Goal: Information Seeking & Learning: Learn about a topic

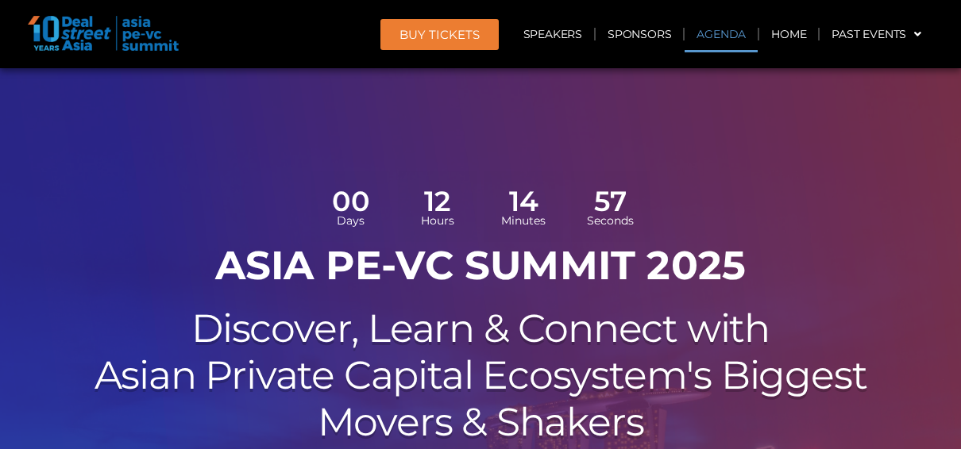
scroll to position [915, 0]
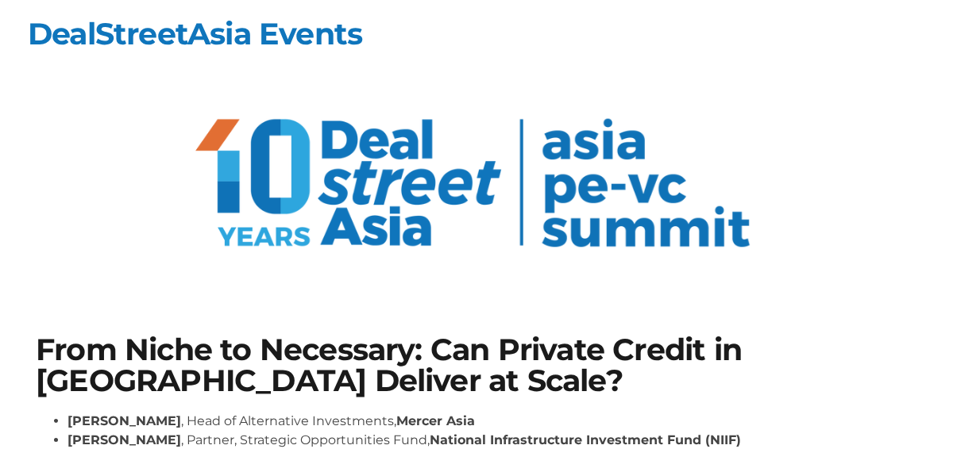
click at [557, 360] on h1 "From Niche to Necessary: Can Private Credit in [GEOGRAPHIC_DATA] Deliver at Sca…" at bounding box center [480, 365] width 889 height 61
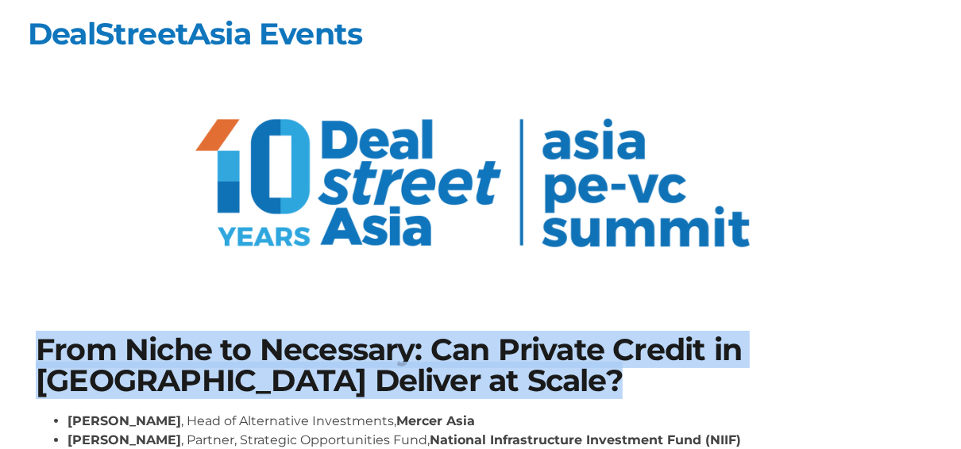
click at [557, 360] on h1 "From Niche to Necessary: Can Private Credit in [GEOGRAPHIC_DATA] Deliver at Sca…" at bounding box center [480, 365] width 889 height 61
copy div "From Niche to Necessary: Can Private Credit in [GEOGRAPHIC_DATA] Deliver at Sca…"
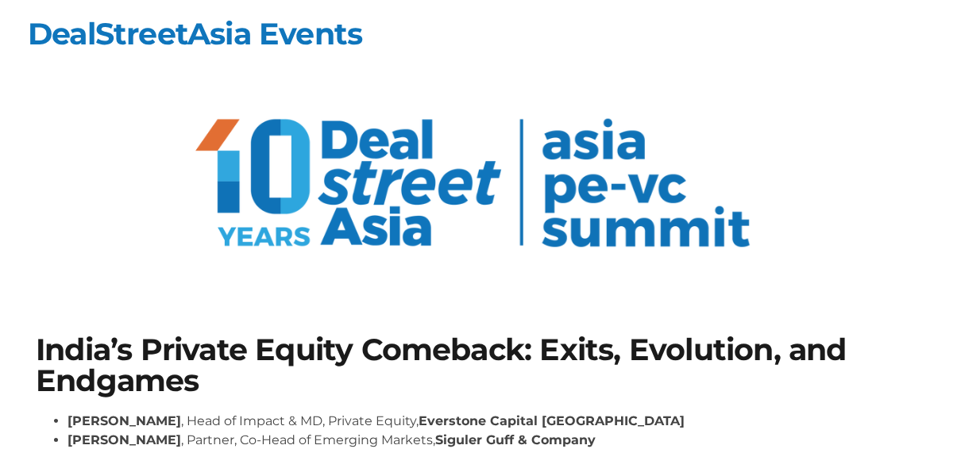
click at [372, 348] on h1 "India’s Private Equity Comeback: Exits, Evolution, and Endgames" at bounding box center [480, 365] width 889 height 61
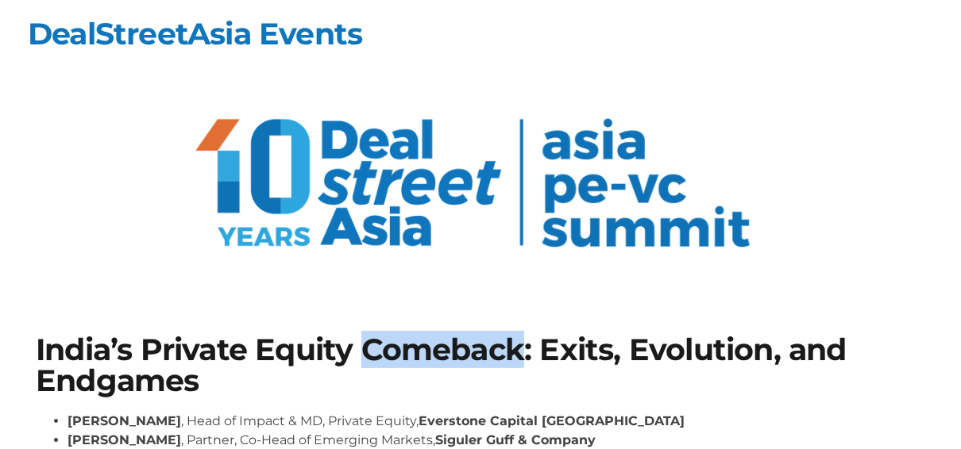
click at [372, 348] on h1 "India’s Private Equity Comeback: Exits, Evolution, and Endgames" at bounding box center [480, 365] width 889 height 61
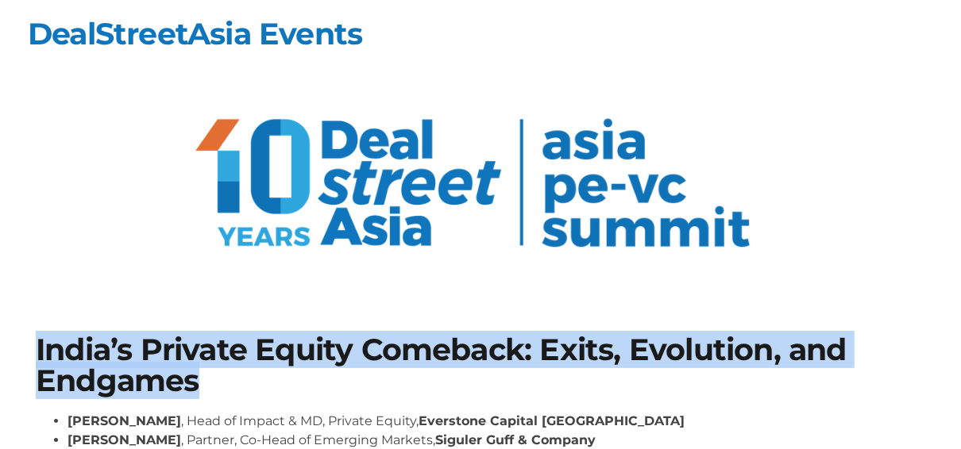
click at [372, 348] on h1 "India’s Private Equity Comeback: Exits, Evolution, and Endgames" at bounding box center [480, 365] width 889 height 61
copy div "India’s Private Equity Comeback: Exits, Evolution, and Endgames"
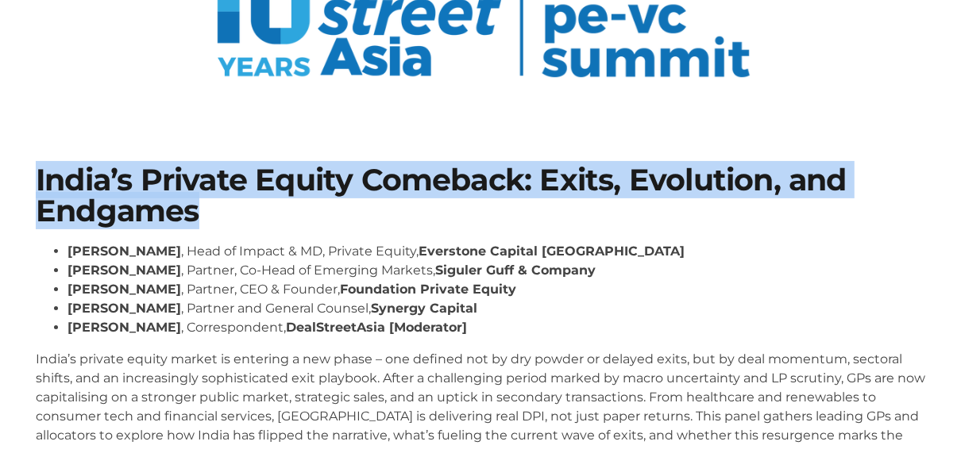
scroll to position [254, 0]
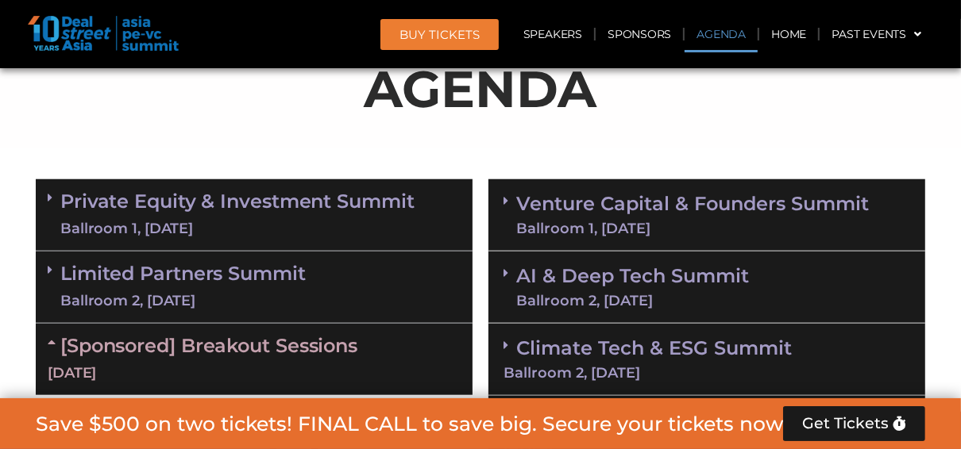
scroll to position [978, 0]
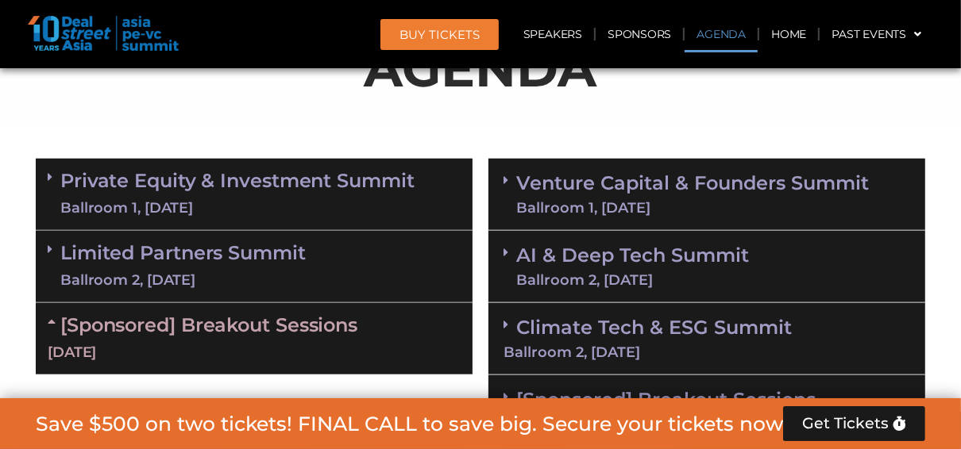
click at [253, 245] on link "Limited Partners [GEOGRAPHIC_DATA] 2, [DATE]" at bounding box center [182, 267] width 245 height 48
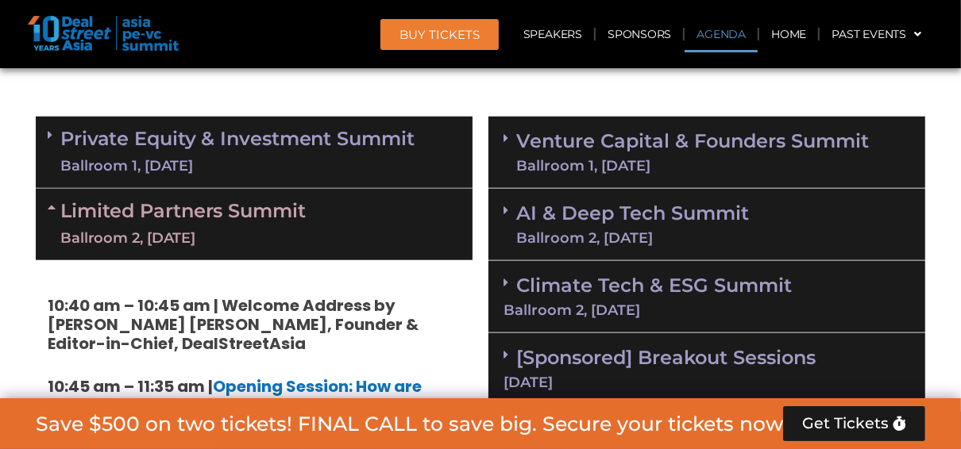
scroll to position [1042, 0]
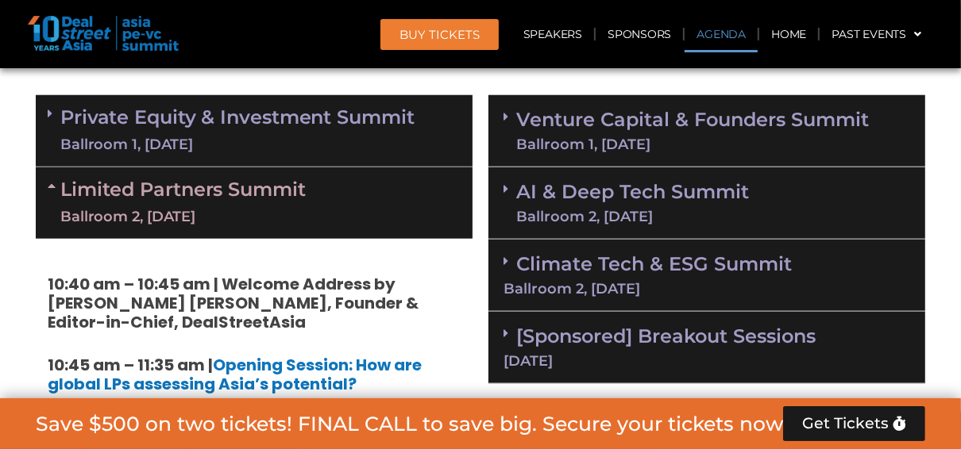
click at [241, 191] on link "Limited Partners [GEOGRAPHIC_DATA] 2, [DATE]" at bounding box center [182, 203] width 245 height 48
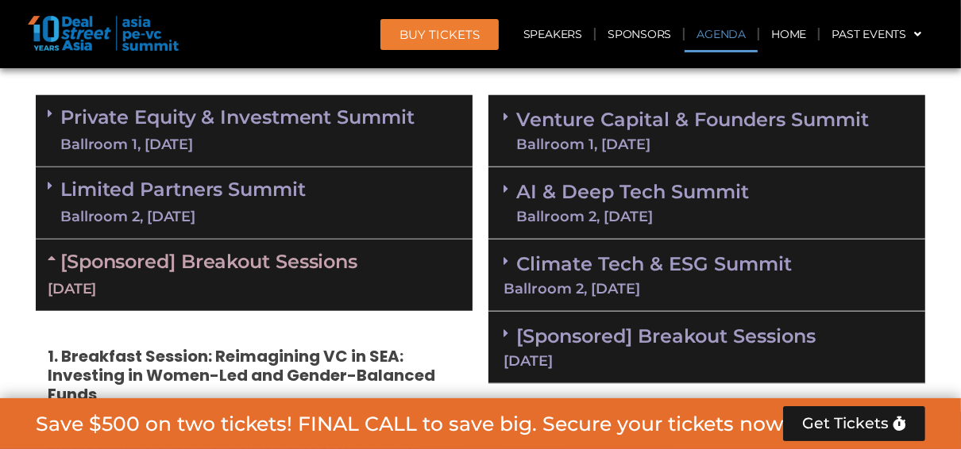
click at [241, 191] on link "Limited Partners [GEOGRAPHIC_DATA] 2, [DATE]" at bounding box center [182, 203] width 245 height 48
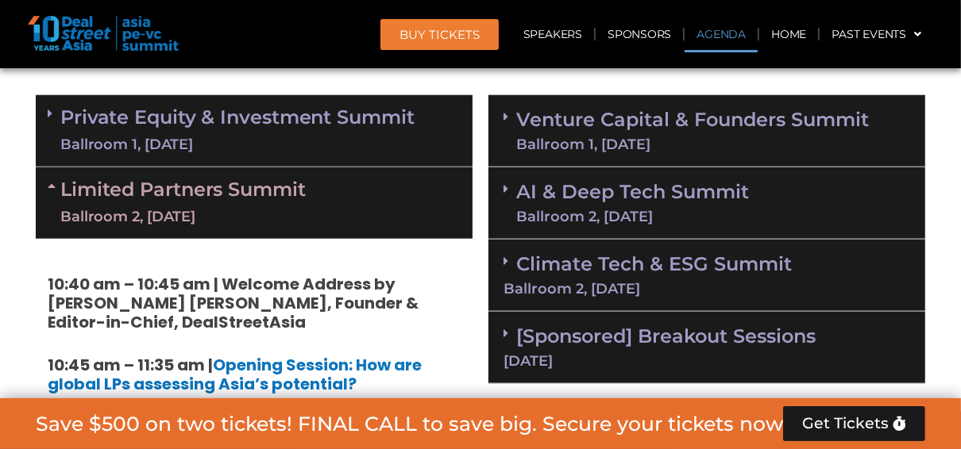
click at [76, 280] on strong "10:40 am – 10:45 am | Welcome Address by [PERSON_NAME] [PERSON_NAME], Founder &…" at bounding box center [233, 303] width 371 height 60
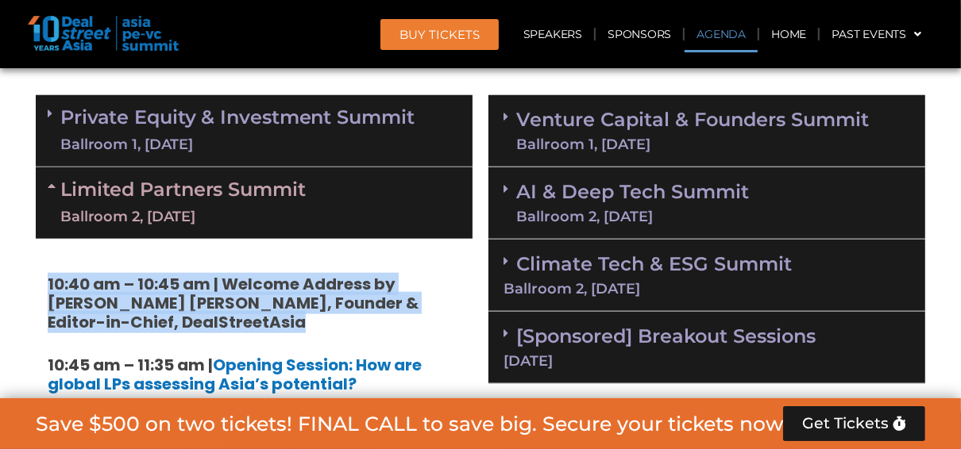
click at [76, 280] on strong "10:40 am – 10:45 am | Welcome Address by [PERSON_NAME] [PERSON_NAME], Founder &…" at bounding box center [233, 303] width 371 height 60
